Goal: Task Accomplishment & Management: Complete application form

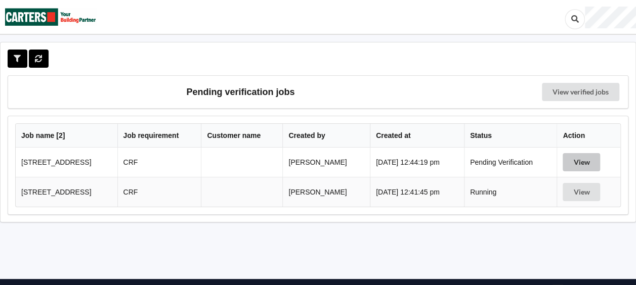
click at [576, 163] on button "View" at bounding box center [580, 162] width 37 height 18
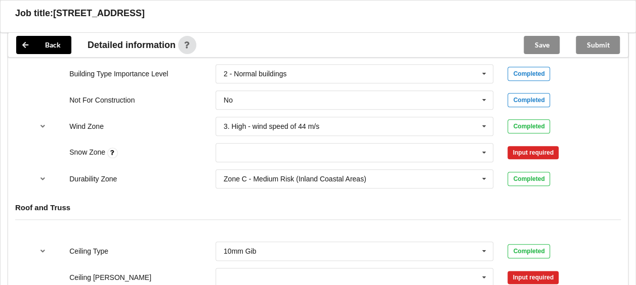
scroll to position [466, 0]
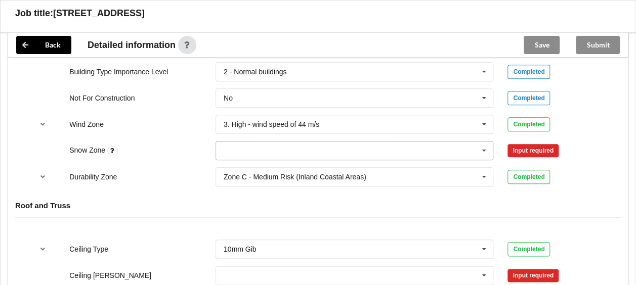
click at [484, 143] on icon at bounding box center [483, 151] width 15 height 19
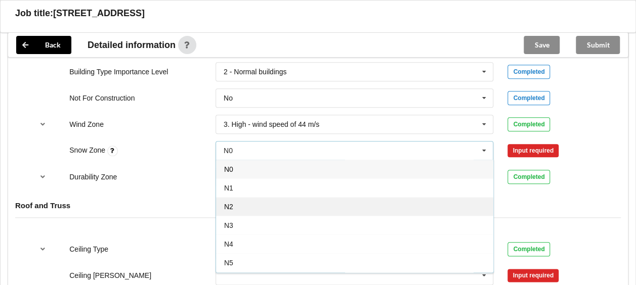
click at [390, 197] on div "N2" at bounding box center [354, 206] width 277 height 19
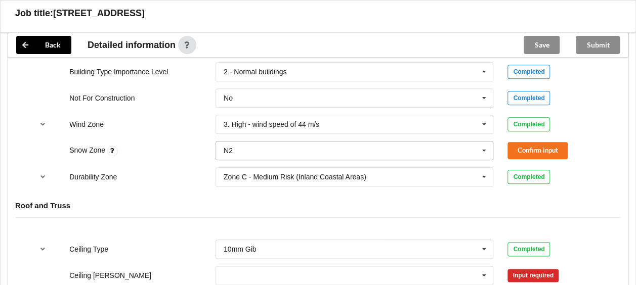
click at [478, 145] on icon at bounding box center [483, 151] width 15 height 19
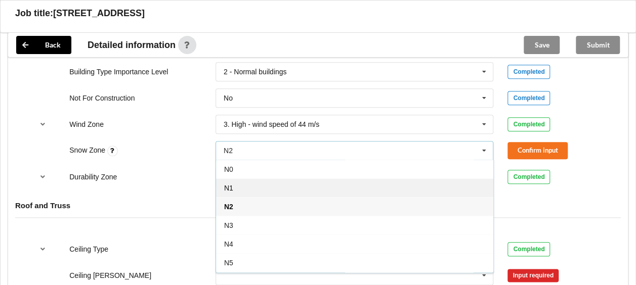
click at [404, 186] on div "N1" at bounding box center [354, 188] width 277 height 19
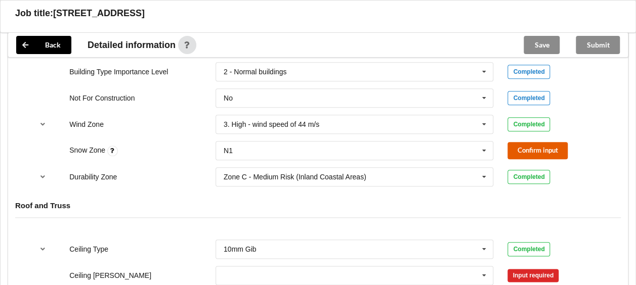
click at [532, 151] on button "Confirm input" at bounding box center [537, 150] width 60 height 17
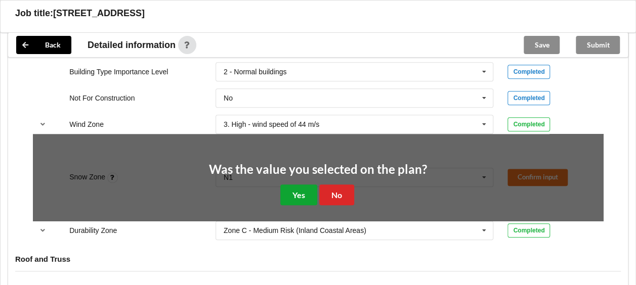
click at [301, 192] on button "Yes" at bounding box center [298, 195] width 37 height 21
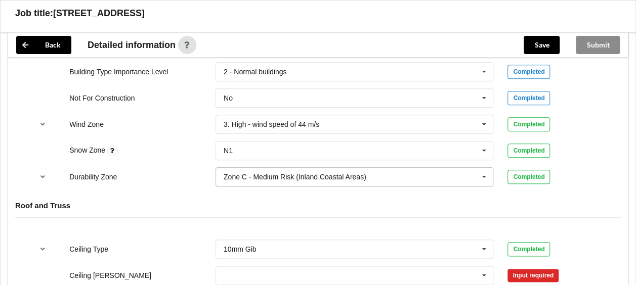
scroll to position [529, 0]
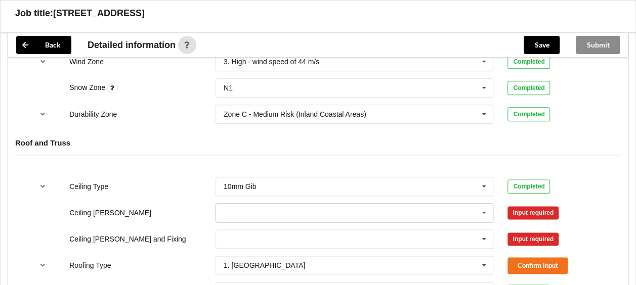
click at [486, 206] on icon at bounding box center [483, 213] width 15 height 19
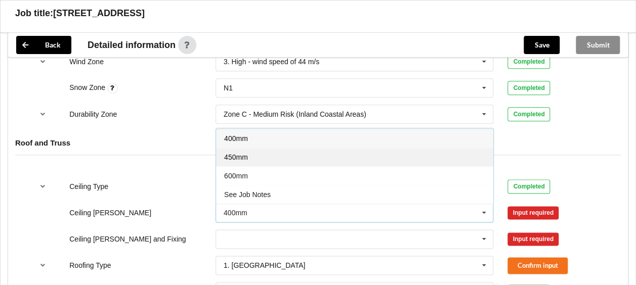
click at [397, 156] on div "450mm" at bounding box center [354, 157] width 277 height 19
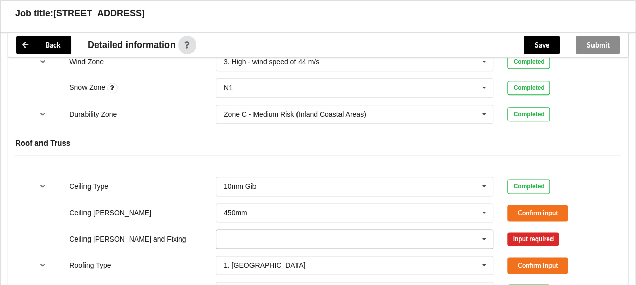
click at [484, 241] on icon at bounding box center [483, 239] width 15 height 19
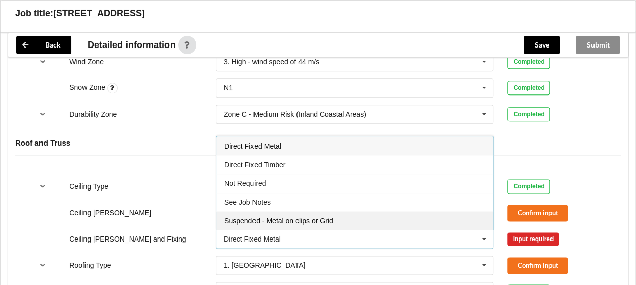
click at [417, 217] on div "Suspended - Metal on clips or Grid" at bounding box center [354, 220] width 277 height 19
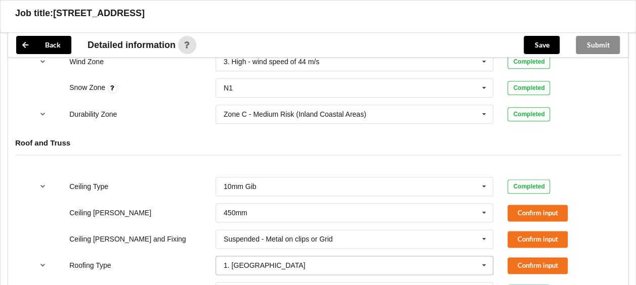
click at [481, 261] on icon at bounding box center [483, 265] width 15 height 19
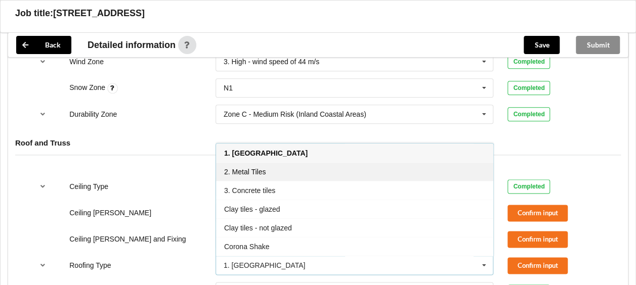
click at [371, 172] on div "2. Metal Tiles" at bounding box center [354, 171] width 277 height 19
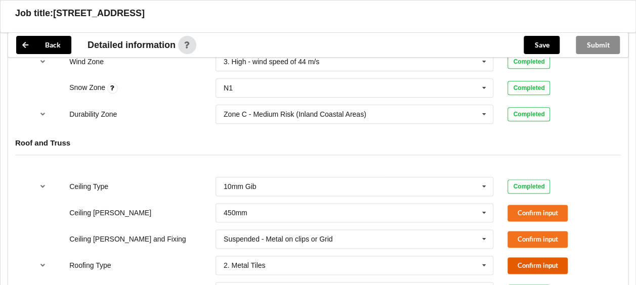
click at [533, 264] on button "Confirm input" at bounding box center [537, 265] width 60 height 17
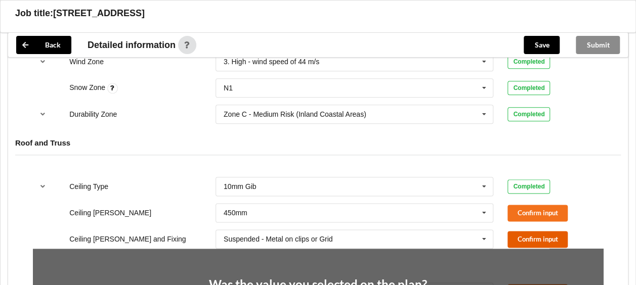
click at [534, 240] on button "Confirm input" at bounding box center [537, 239] width 60 height 17
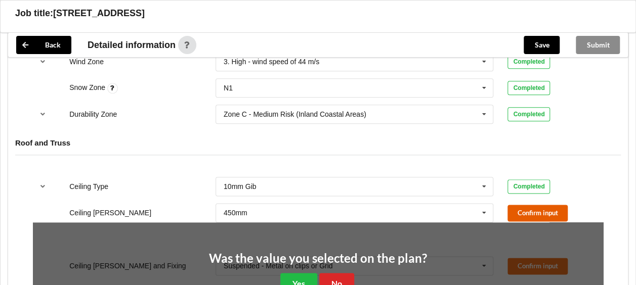
click at [535, 211] on button "Confirm input" at bounding box center [537, 213] width 60 height 17
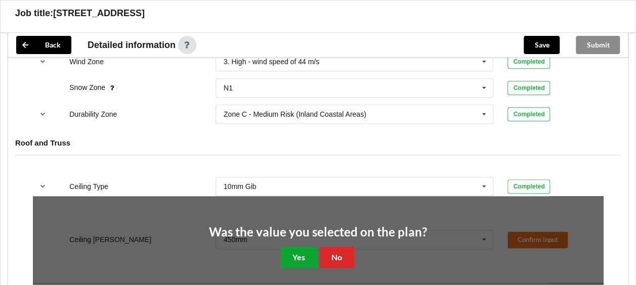
click at [297, 256] on button "Yes" at bounding box center [298, 257] width 37 height 21
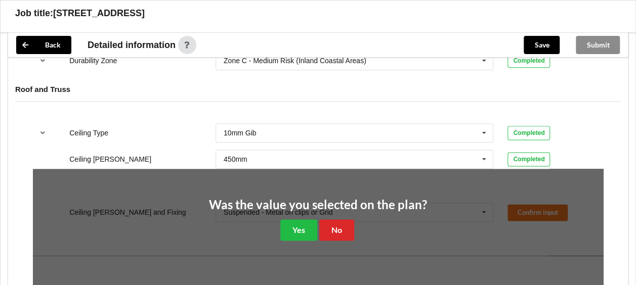
scroll to position [585, 0]
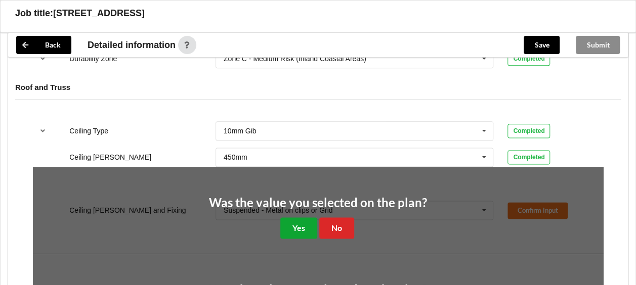
click at [297, 230] on button "Yes" at bounding box center [298, 227] width 37 height 21
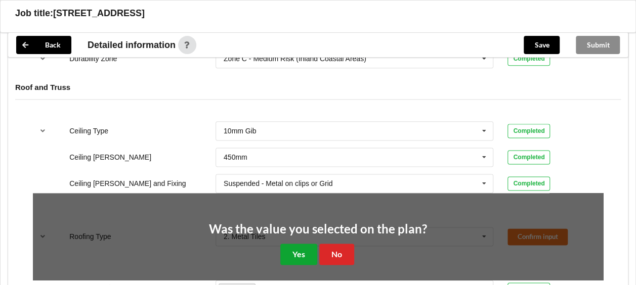
click at [301, 253] on button "Yes" at bounding box center [298, 254] width 37 height 21
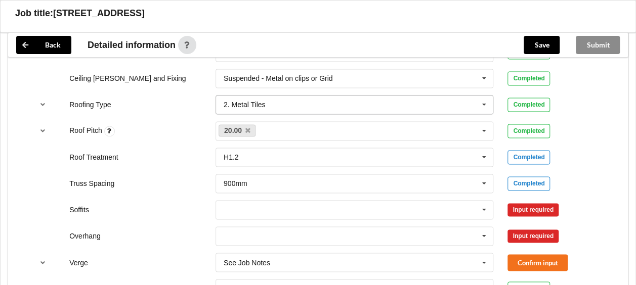
scroll to position [692, 0]
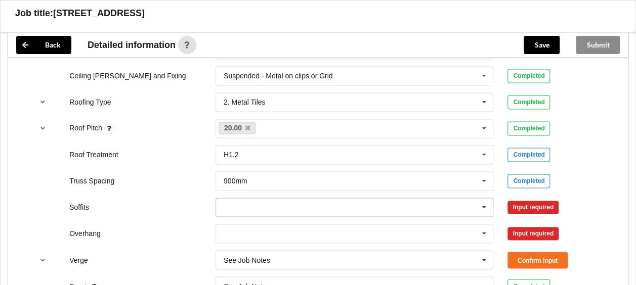
click at [486, 202] on icon at bounding box center [483, 207] width 15 height 19
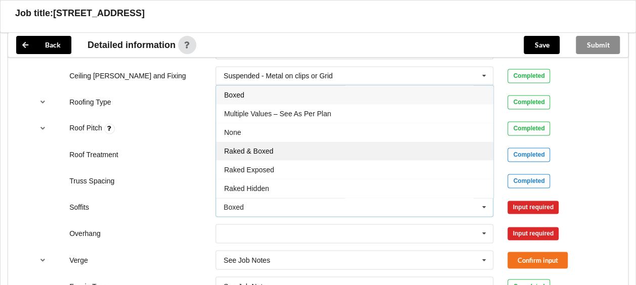
click at [373, 152] on div "Raked & Boxed" at bounding box center [354, 151] width 277 height 19
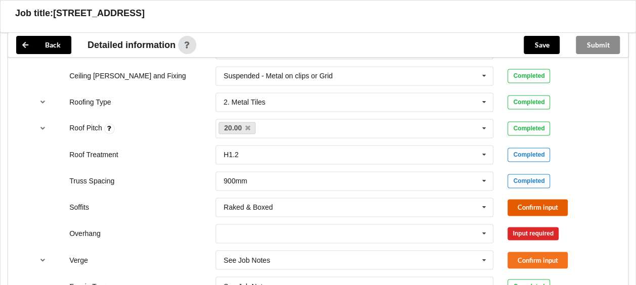
click at [525, 206] on button "Confirm input" at bounding box center [537, 207] width 60 height 17
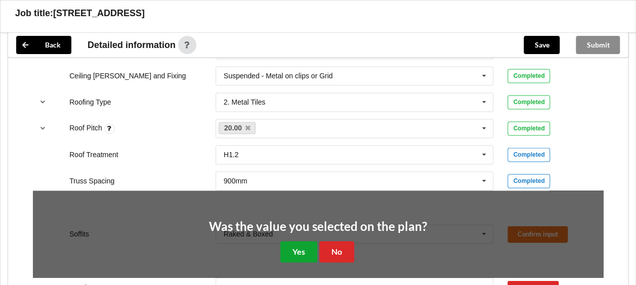
click at [292, 241] on button "Yes" at bounding box center [298, 251] width 37 height 21
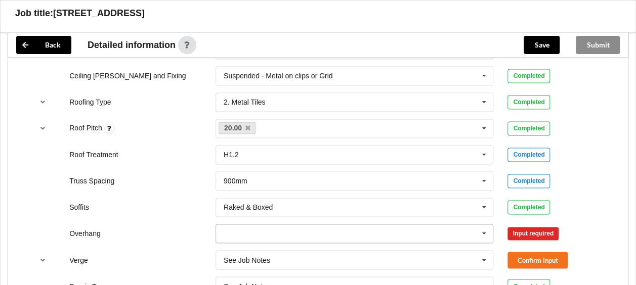
click at [488, 231] on icon at bounding box center [483, 234] width 15 height 19
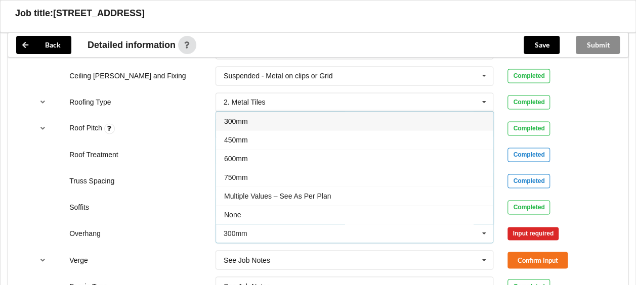
click at [420, 131] on div "450mm" at bounding box center [354, 139] width 277 height 19
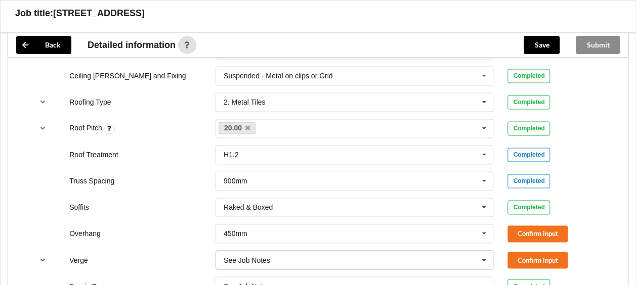
click at [482, 255] on icon at bounding box center [483, 260] width 15 height 19
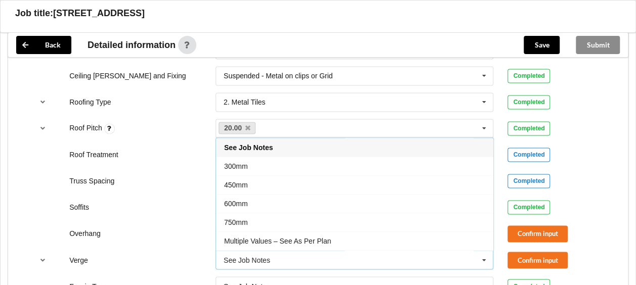
click at [420, 195] on div "600mm" at bounding box center [354, 203] width 277 height 19
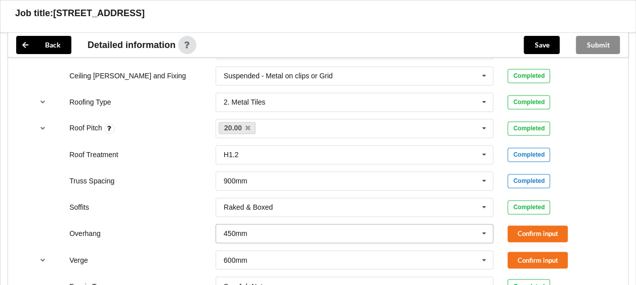
click at [481, 233] on icon at bounding box center [483, 234] width 15 height 19
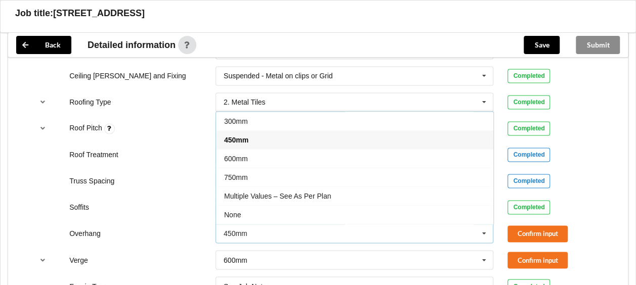
click at [383, 157] on div "600mm" at bounding box center [354, 158] width 277 height 19
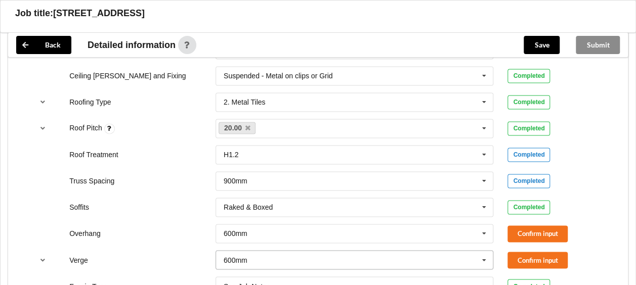
click at [486, 259] on icon at bounding box center [483, 260] width 15 height 19
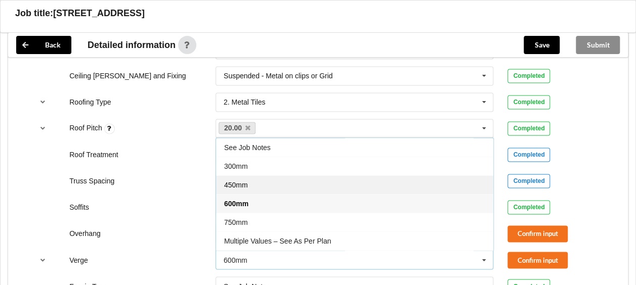
click at [376, 179] on div "450mm" at bounding box center [354, 184] width 277 height 19
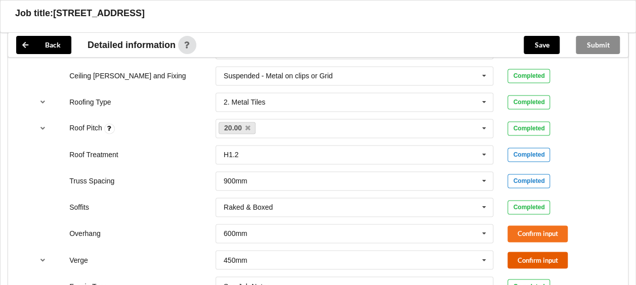
click at [537, 252] on button "Confirm input" at bounding box center [537, 260] width 60 height 17
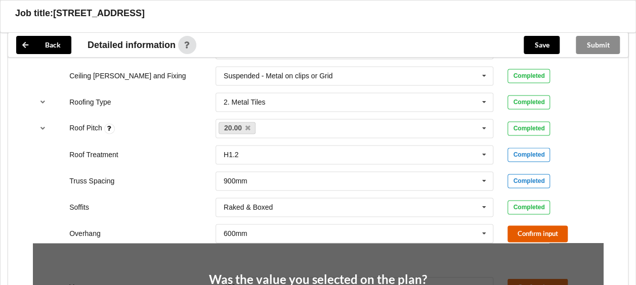
click at [531, 229] on button "Confirm input" at bounding box center [537, 234] width 60 height 17
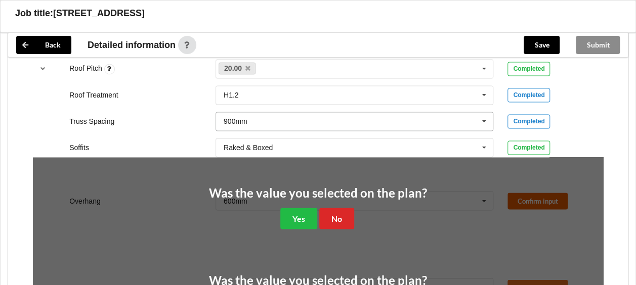
scroll to position [754, 0]
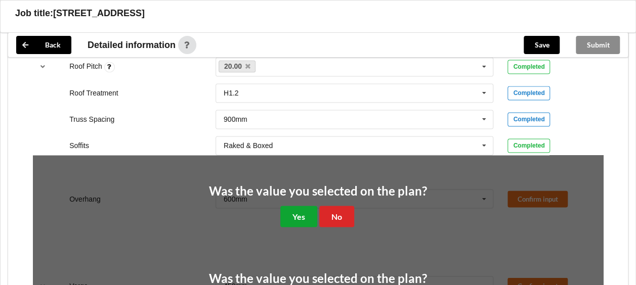
click at [300, 214] on button "Yes" at bounding box center [298, 216] width 37 height 21
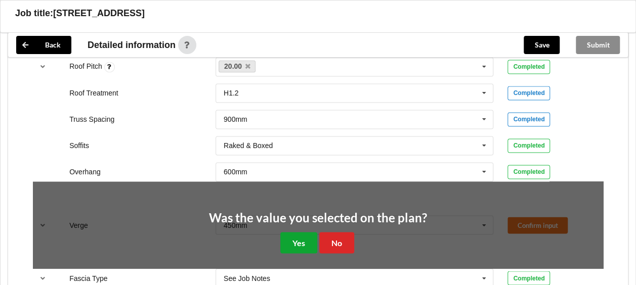
click at [307, 236] on button "Yes" at bounding box center [298, 242] width 37 height 21
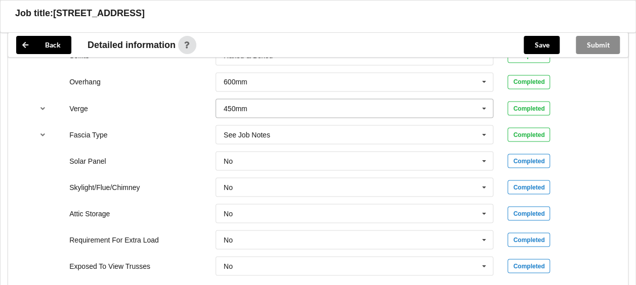
scroll to position [844, 0]
click at [475, 129] on input "text" at bounding box center [354, 134] width 277 height 18
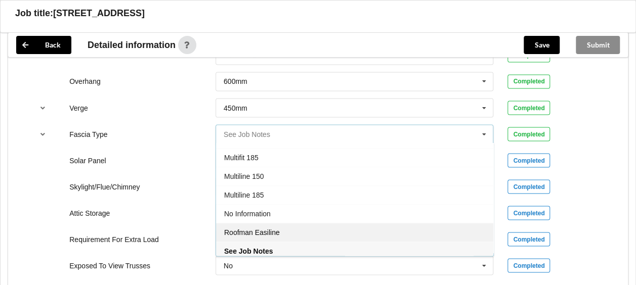
scroll to position [332, 0]
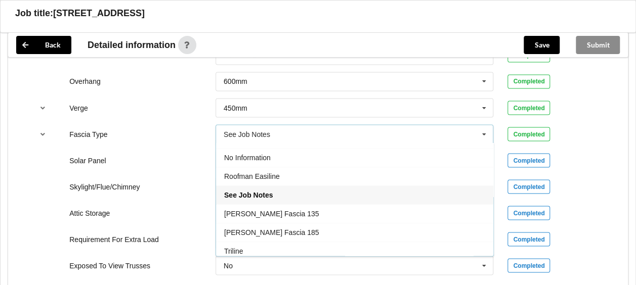
click at [374, 188] on div "See Job Notes" at bounding box center [354, 195] width 277 height 19
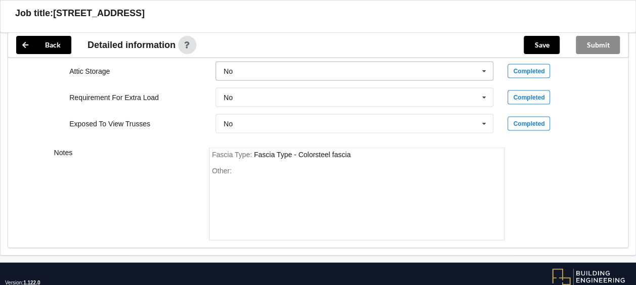
scroll to position [987, 0]
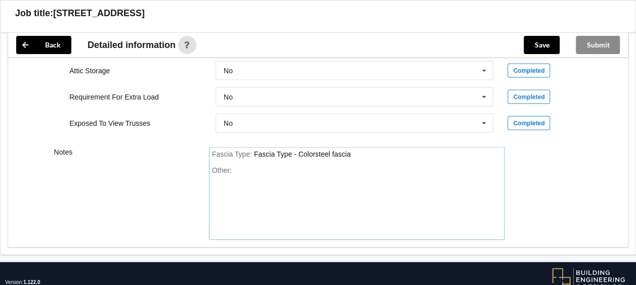
click at [377, 153] on div "Fascia Type : Fascia Type - Colorsteel fascia" at bounding box center [357, 154] width 290 height 9
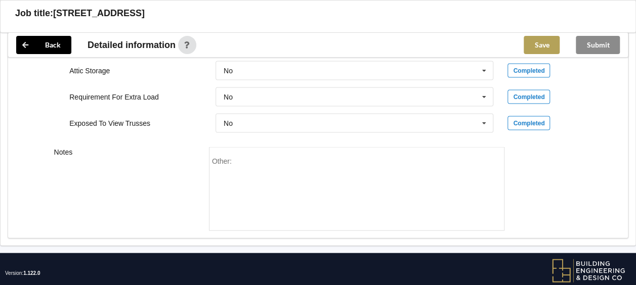
click at [539, 47] on button "Save" at bounding box center [541, 45] width 36 height 18
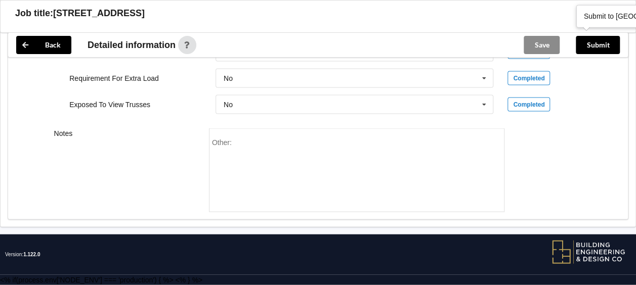
scroll to position [956, 0]
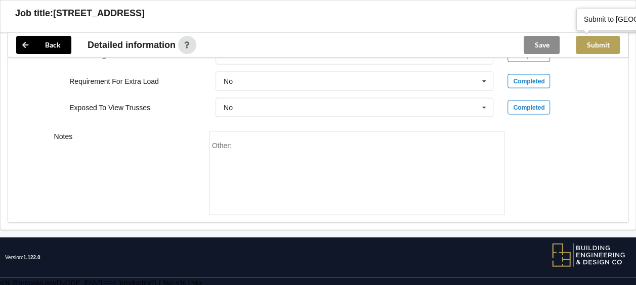
click at [591, 41] on button "Submit" at bounding box center [597, 45] width 44 height 18
